Goal: Task Accomplishment & Management: Use online tool/utility

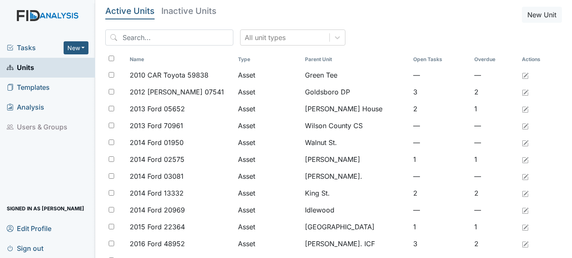
click at [35, 67] on link "Units" at bounding box center [47, 68] width 95 height 20
click at [142, 37] on input "search" at bounding box center [169, 37] width 128 height 16
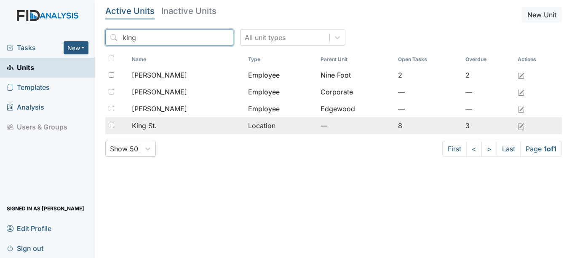
type input "king"
click at [146, 125] on span "King St." at bounding box center [144, 125] width 25 height 10
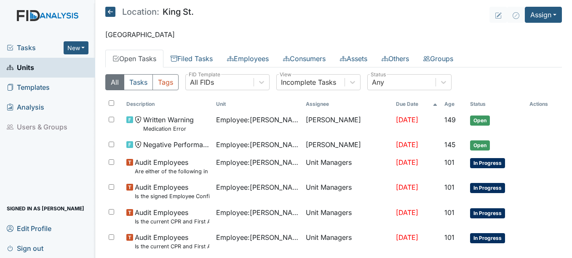
click at [37, 68] on link "Units" at bounding box center [47, 68] width 95 height 20
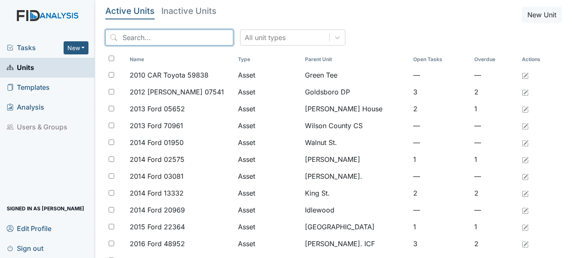
click at [176, 38] on input "search" at bounding box center [169, 37] width 128 height 16
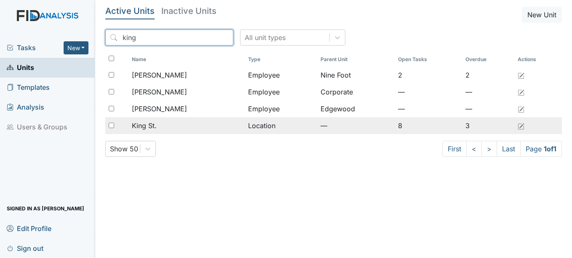
type input "king"
click at [148, 125] on span "King St." at bounding box center [144, 125] width 25 height 10
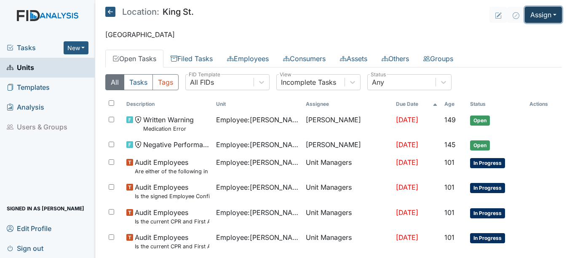
click at [548, 13] on button "Assign" at bounding box center [542, 15] width 37 height 16
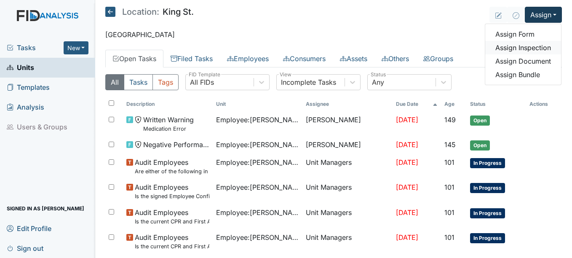
click at [527, 45] on link "Assign Inspection" at bounding box center [523, 47] width 76 height 13
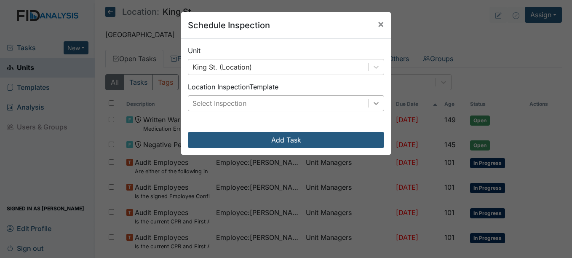
click at [373, 101] on icon at bounding box center [376, 103] width 8 height 8
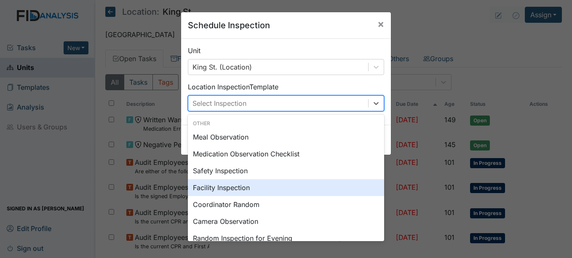
scroll to position [42, 0]
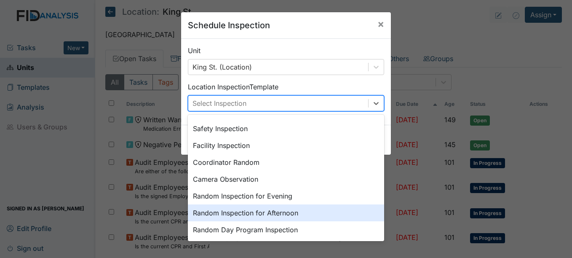
click at [289, 214] on div "Random Inspection for Afternoon" at bounding box center [286, 212] width 196 height 17
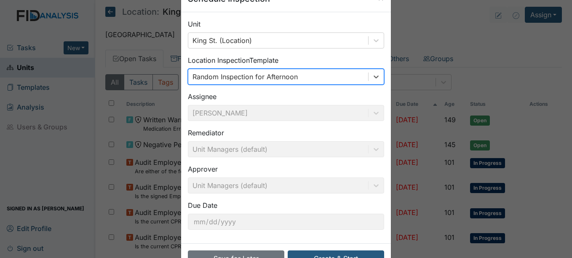
scroll to position [54, 0]
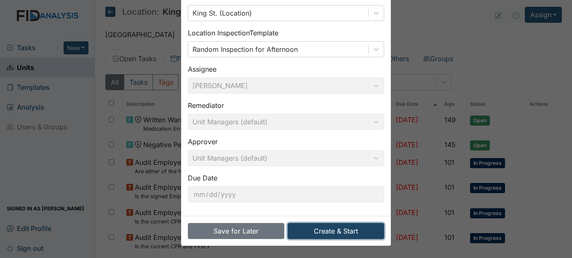
click at [331, 228] on button "Create & Start" at bounding box center [335, 231] width 96 height 16
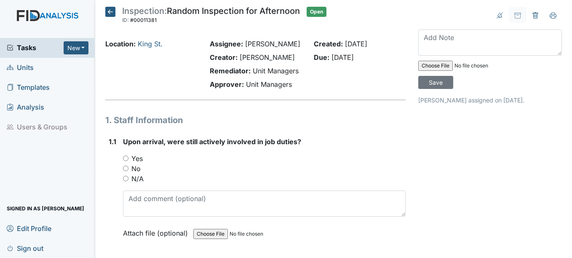
click at [125, 159] on input "Yes" at bounding box center [125, 157] width 5 height 5
radio input "true"
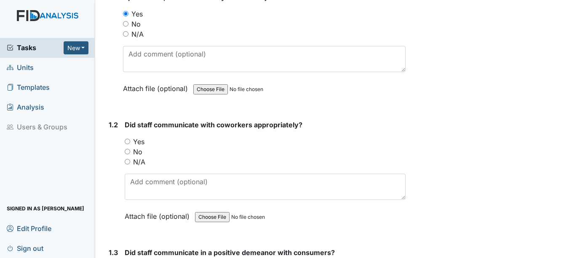
scroll to position [168, 0]
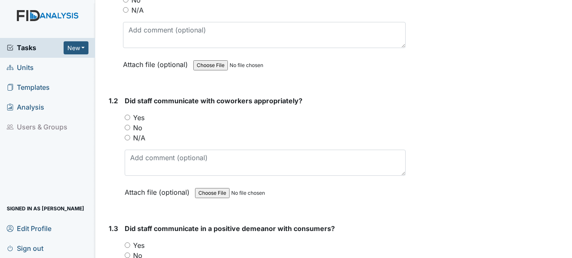
click at [128, 117] on input "Yes" at bounding box center [127, 116] width 5 height 5
radio input "true"
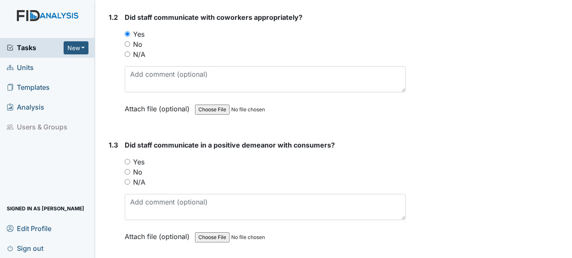
scroll to position [253, 0]
click at [127, 160] on input "Yes" at bounding box center [127, 160] width 5 height 5
radio input "true"
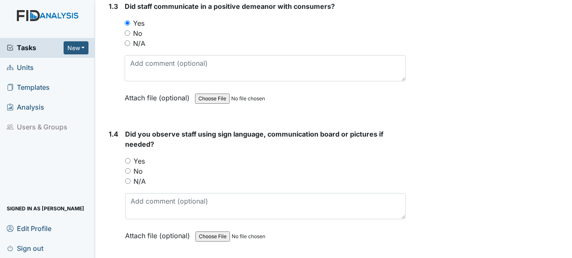
scroll to position [421, 0]
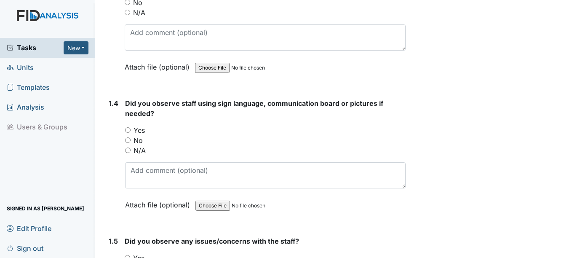
click at [128, 139] on input "No" at bounding box center [127, 139] width 5 height 5
radio input "true"
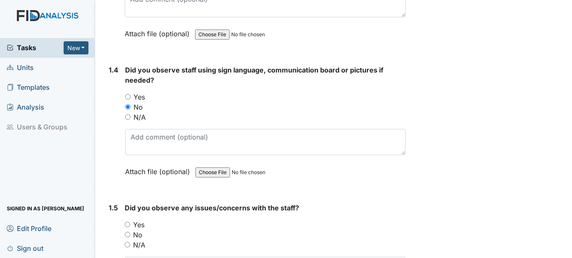
scroll to position [589, 0]
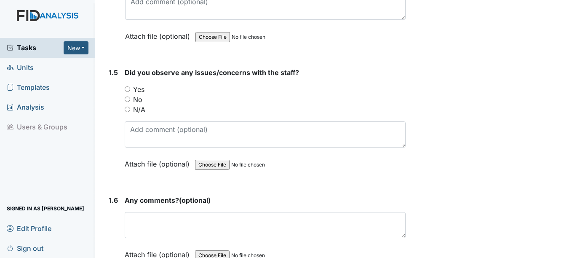
click at [128, 98] on input "No" at bounding box center [127, 98] width 5 height 5
radio input "true"
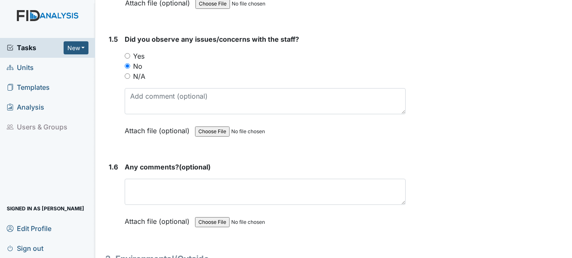
scroll to position [673, 0]
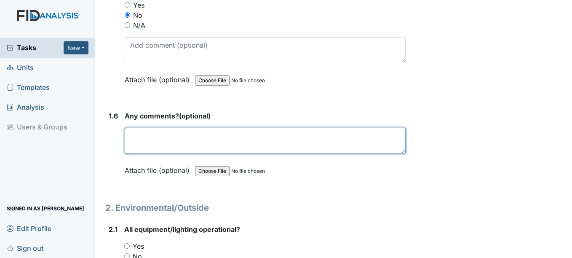
click at [147, 137] on textarea at bounding box center [265, 141] width 280 height 26
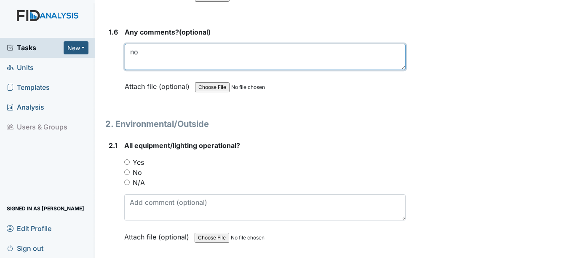
scroll to position [758, 0]
type textarea "no"
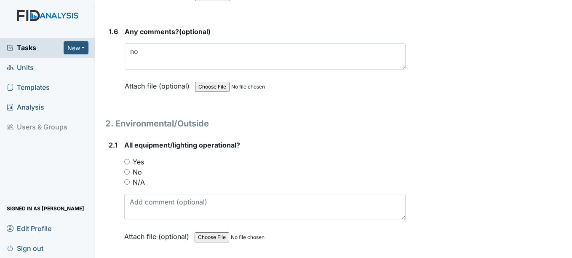
click at [127, 161] on input "Yes" at bounding box center [126, 161] width 5 height 5
radio input "true"
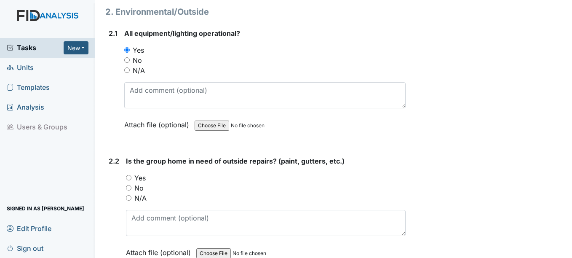
scroll to position [884, 0]
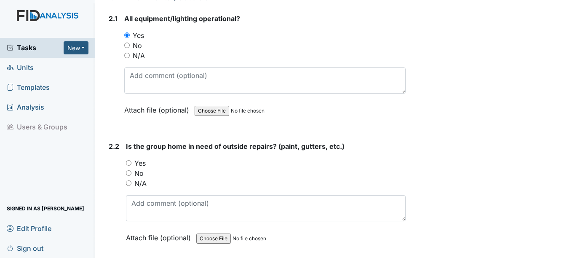
click at [128, 162] on input "Yes" at bounding box center [128, 162] width 5 height 5
radio input "true"
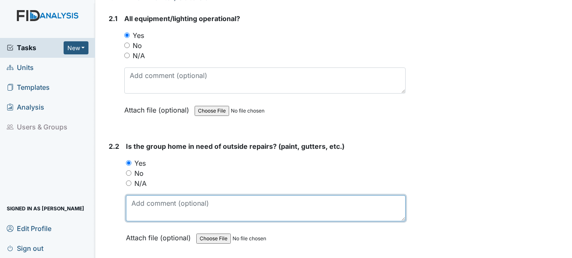
click at [144, 206] on textarea at bounding box center [265, 208] width 279 height 26
type textarea "work order number #"
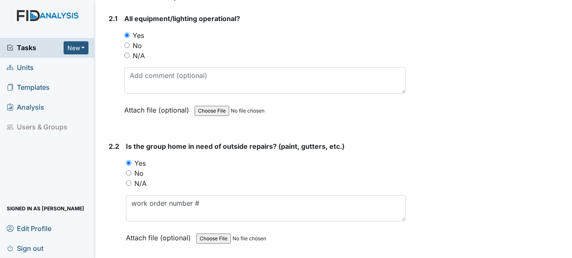
click at [27, 65] on span "Units" at bounding box center [20, 67] width 27 height 13
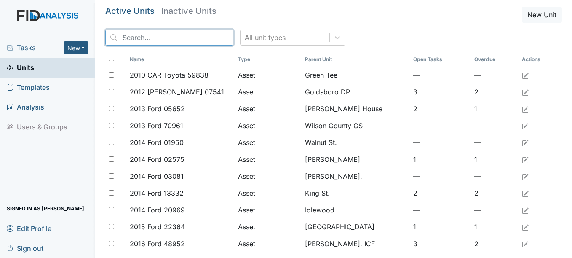
click at [197, 38] on input "search" at bounding box center [169, 37] width 128 height 16
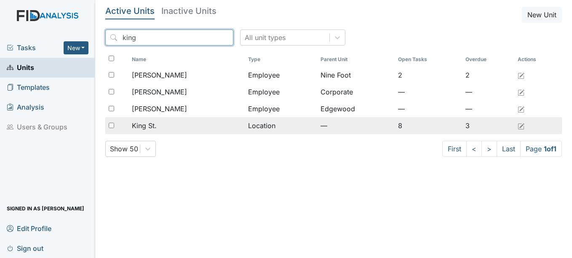
type input "king"
click at [148, 125] on span "King St." at bounding box center [144, 125] width 25 height 10
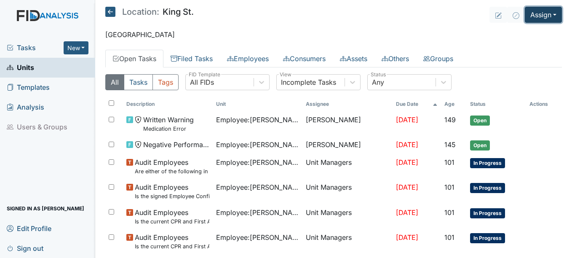
click at [547, 14] on button "Assign" at bounding box center [542, 15] width 37 height 16
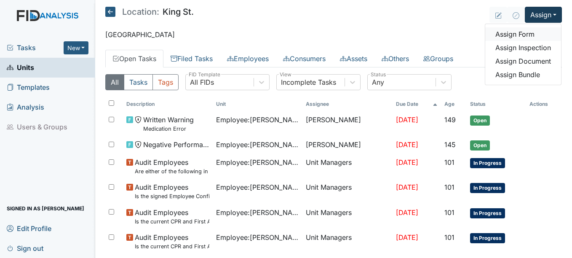
click at [514, 33] on link "Assign Form" at bounding box center [523, 33] width 76 height 13
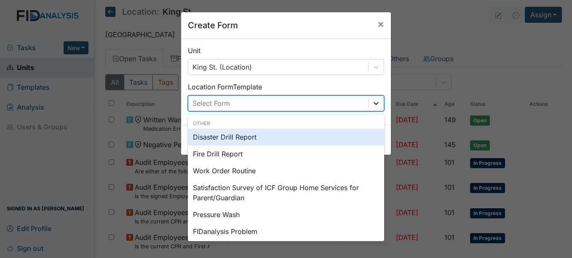
click at [374, 103] on icon at bounding box center [375, 103] width 5 height 3
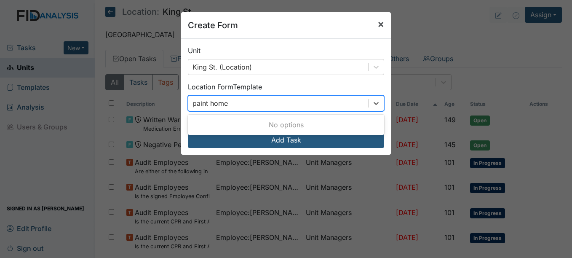
type input "paint home"
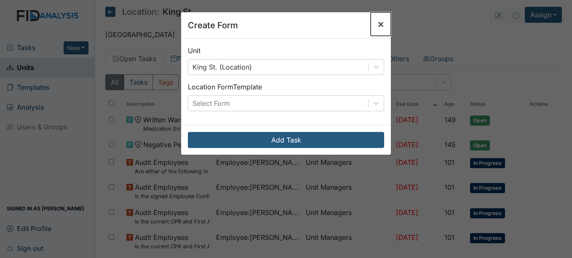
click at [378, 22] on span "×" at bounding box center [380, 24] width 7 height 12
